Goal: Check status: Check status

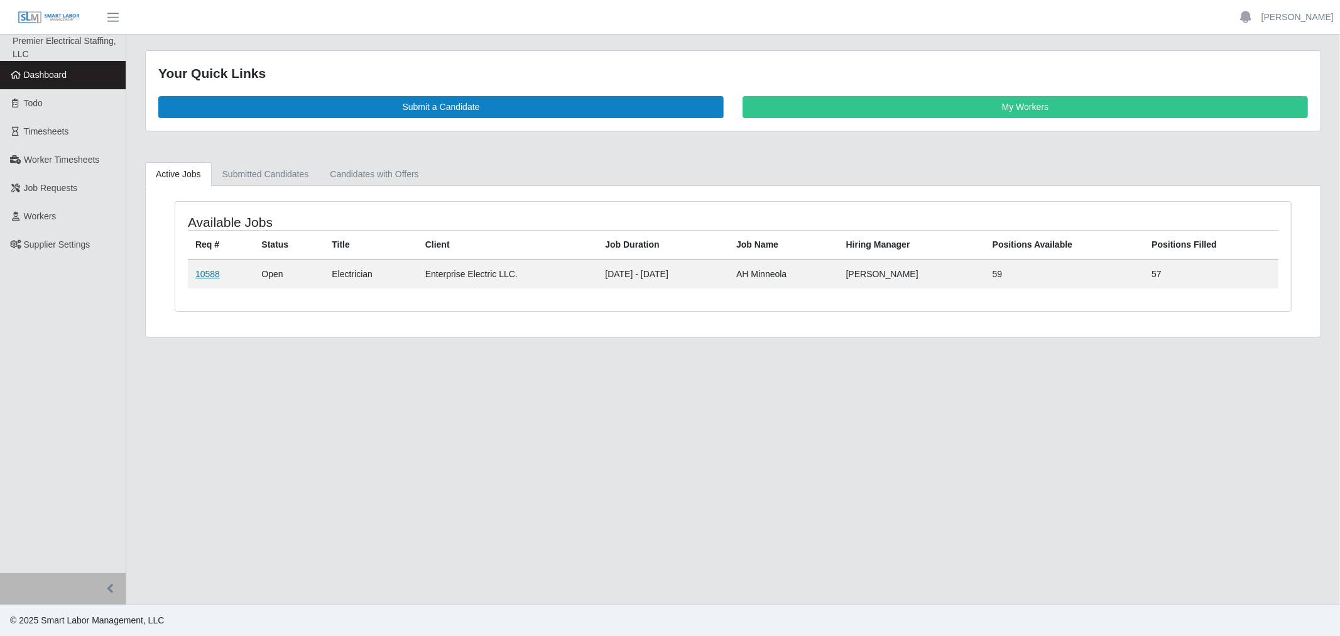
click at [207, 273] on link "10588" at bounding box center [207, 274] width 24 height 10
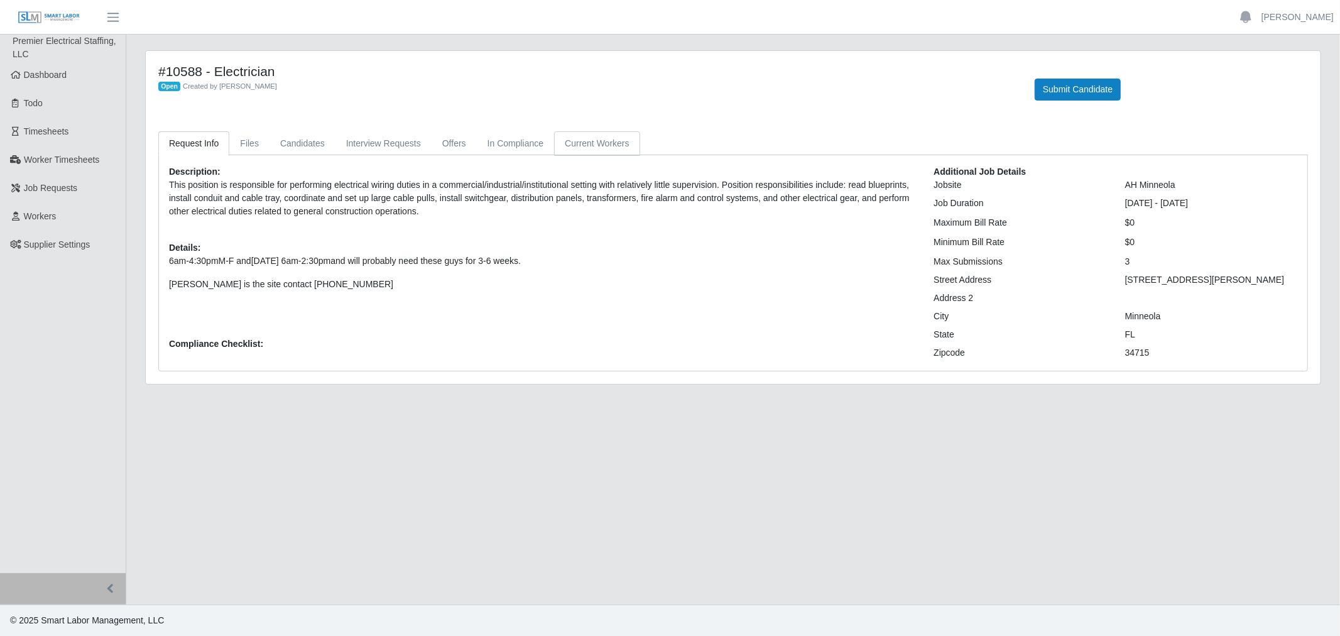
click at [605, 149] on link "Current Workers" at bounding box center [596, 143] width 85 height 24
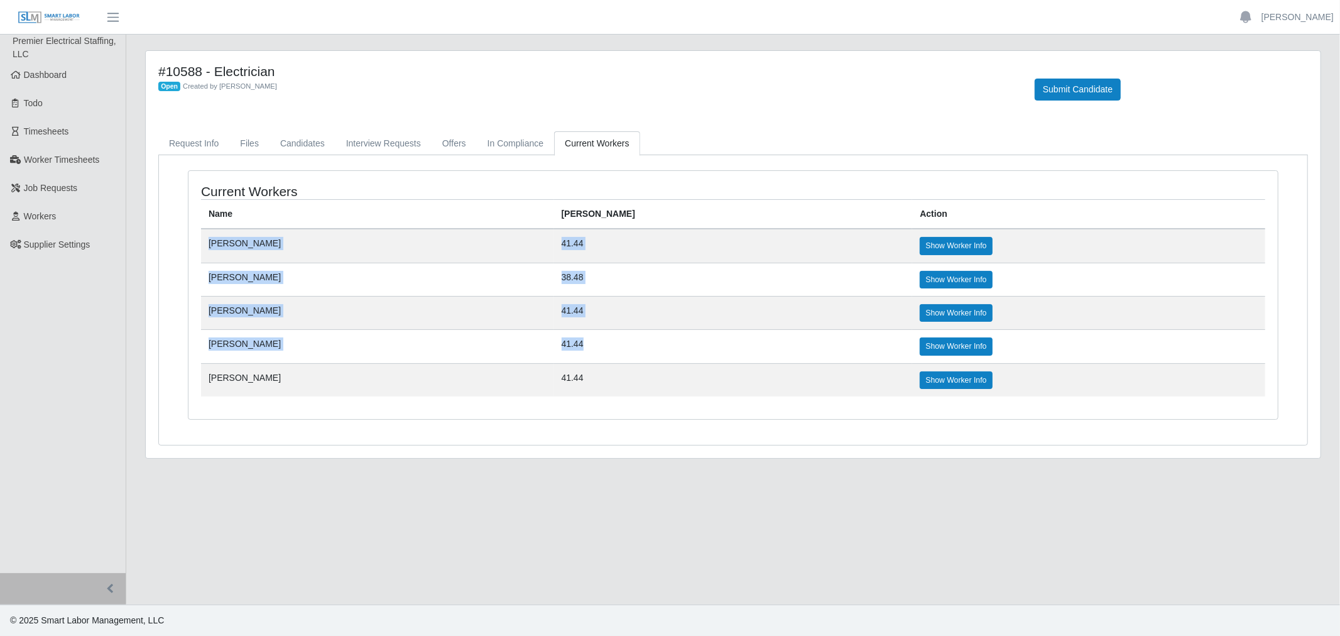
drag, startPoint x: 212, startPoint y: 230, endPoint x: 661, endPoint y: 348, distance: 464.1
click at [661, 348] on tbody "[PERSON_NAME] 41.44 Show Worker Info [PERSON_NAME] 38.48 Show Worker Info [PERS…" at bounding box center [733, 313] width 1064 height 168
